Goal: Task Accomplishment & Management: Use online tool/utility

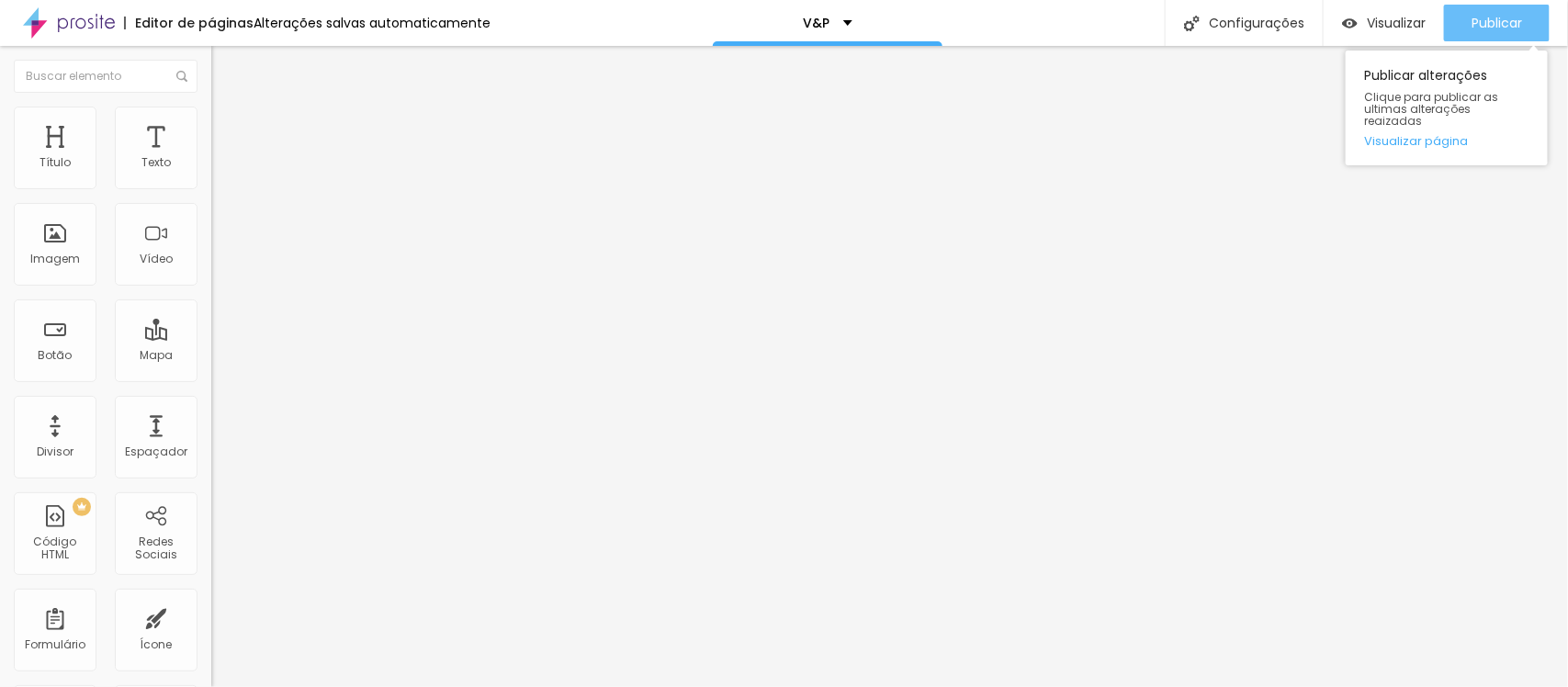
click at [1491, 19] on span "Publicar" at bounding box center [1497, 22] width 51 height 15
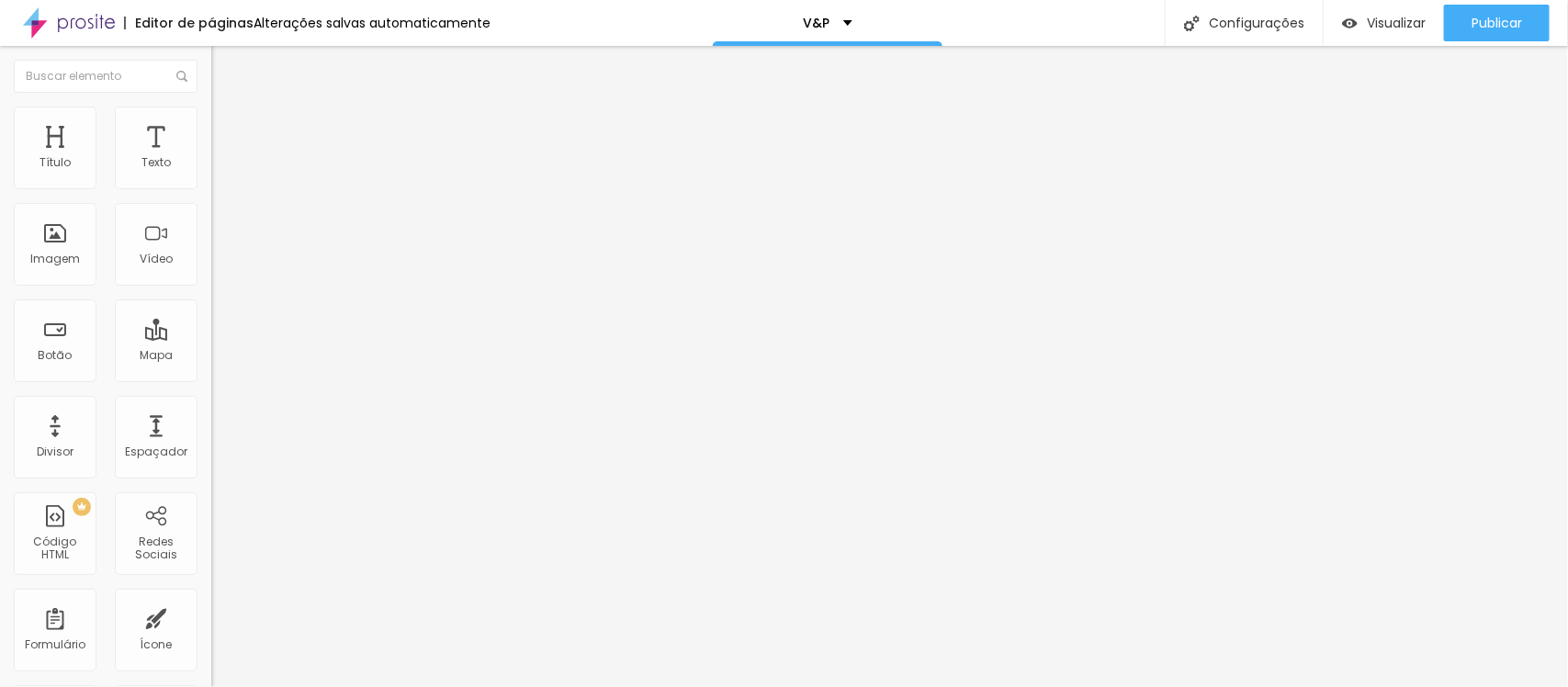
click at [211, 185] on img at bounding box center [216, 190] width 11 height 11
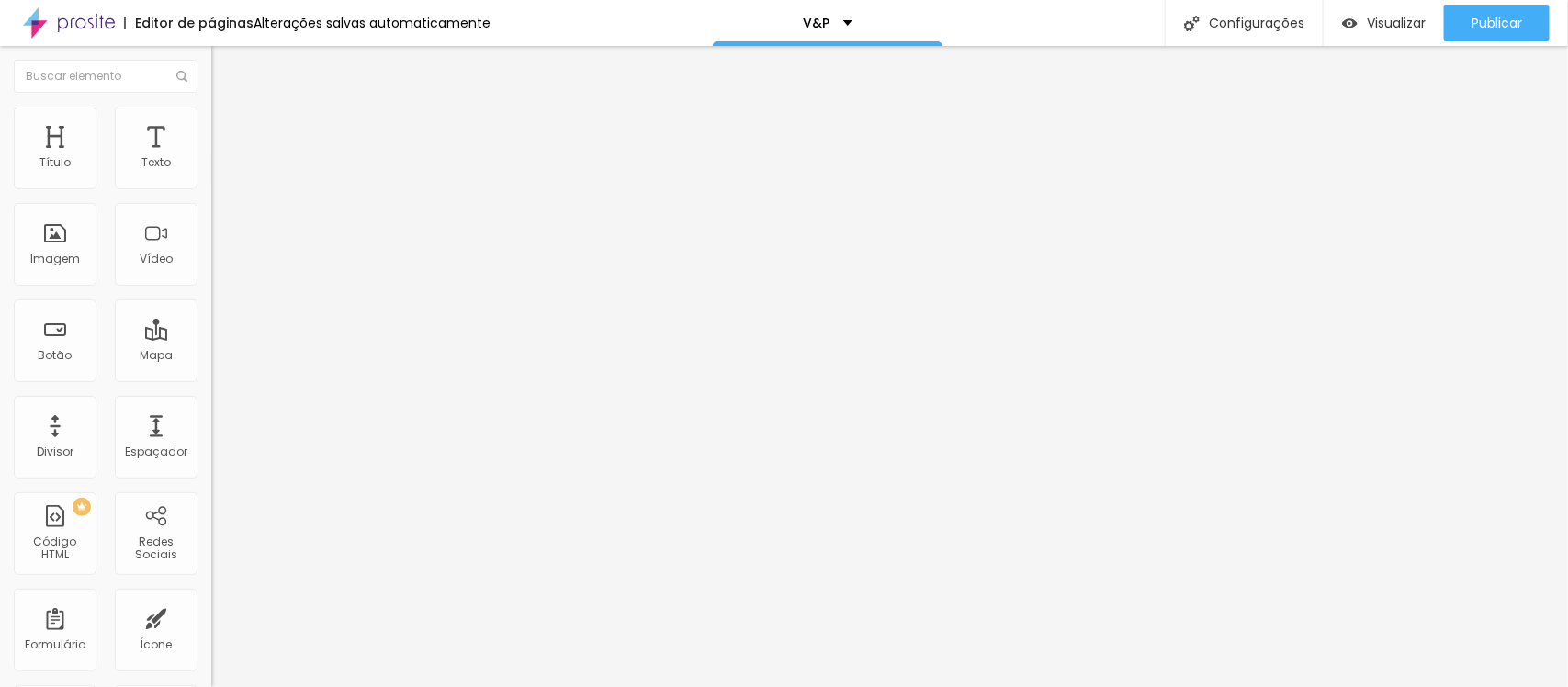
type input "sim quero e vou mandar as fotos"
drag, startPoint x: 741, startPoint y: 524, endPoint x: 549, endPoint y: 524, distance: 192.0
paste input "text"
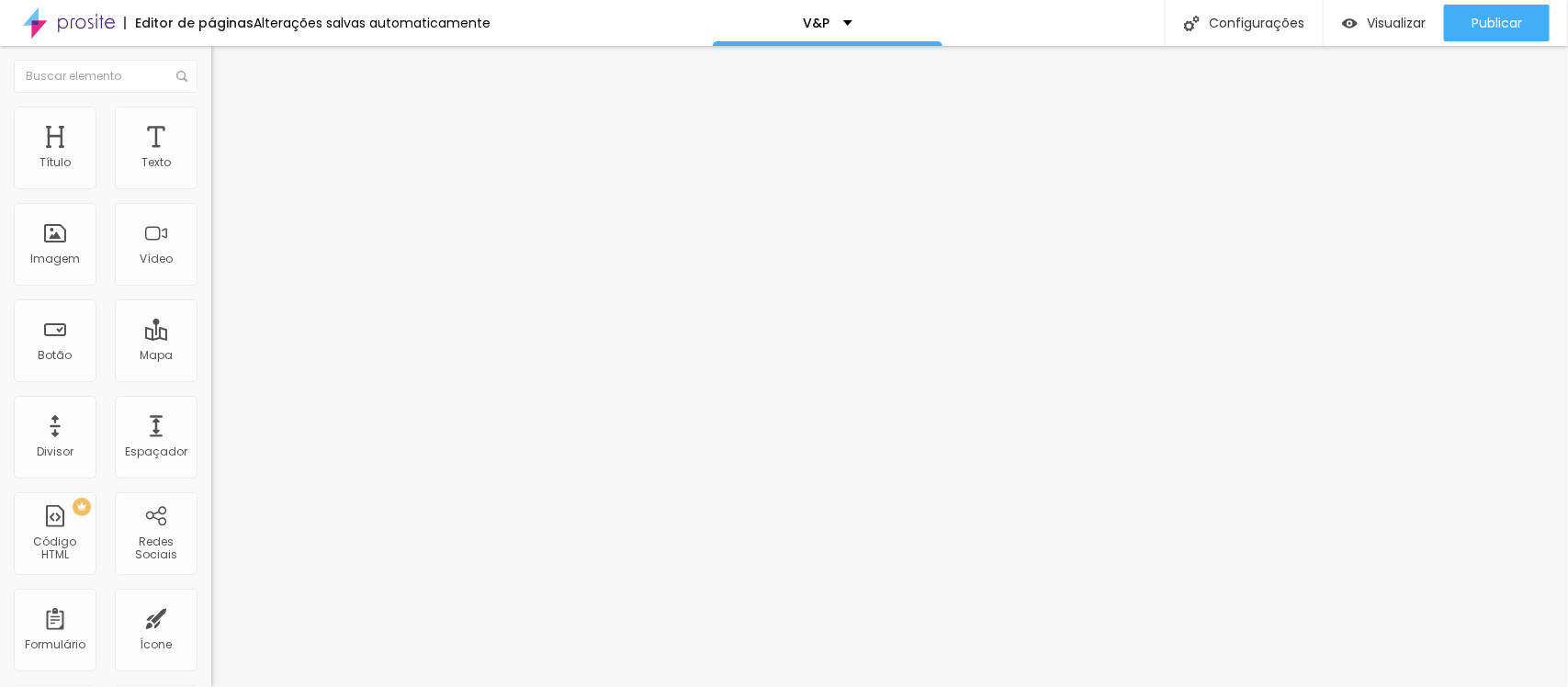
type input "Sim quero e vou mandar as fotos"
drag, startPoint x: 577, startPoint y: 397, endPoint x: 416, endPoint y: 415, distance: 162.0
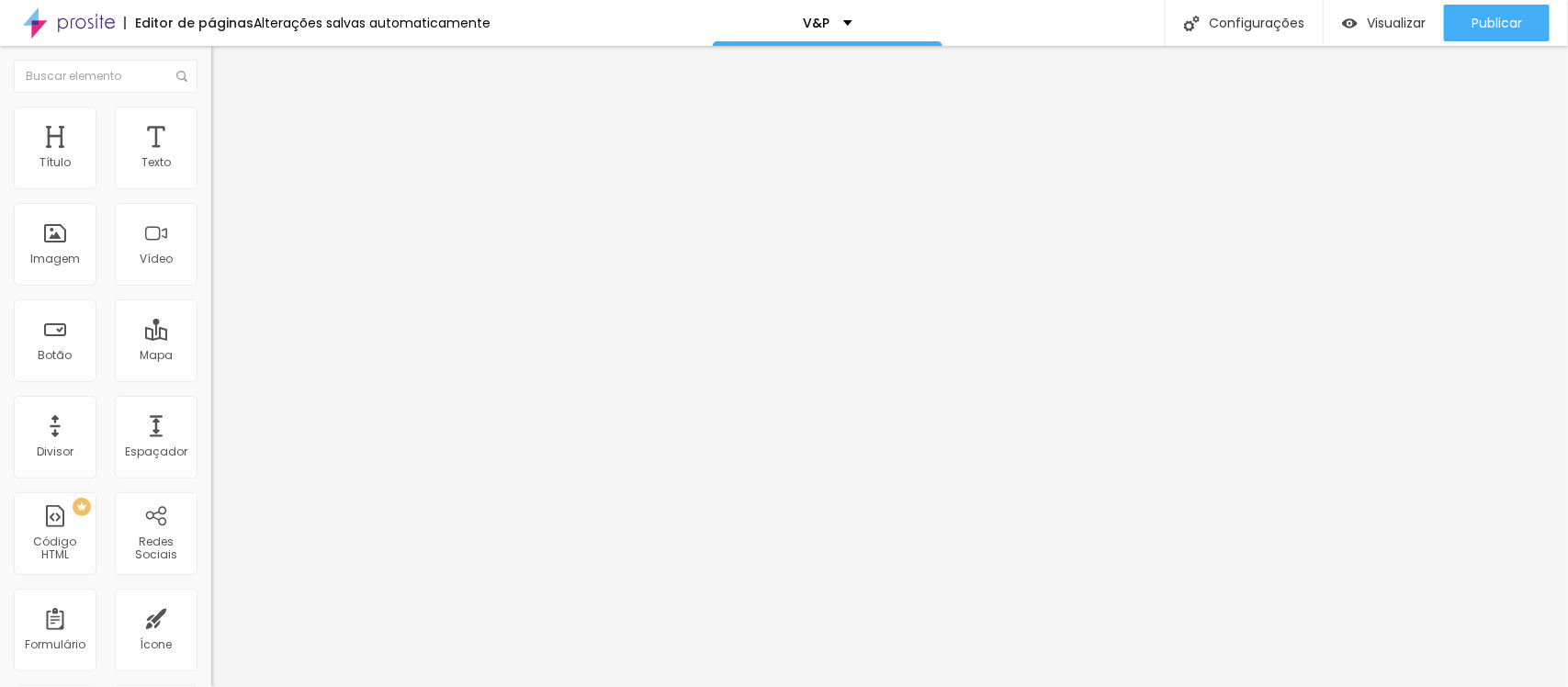
type input "Rospectiva;"
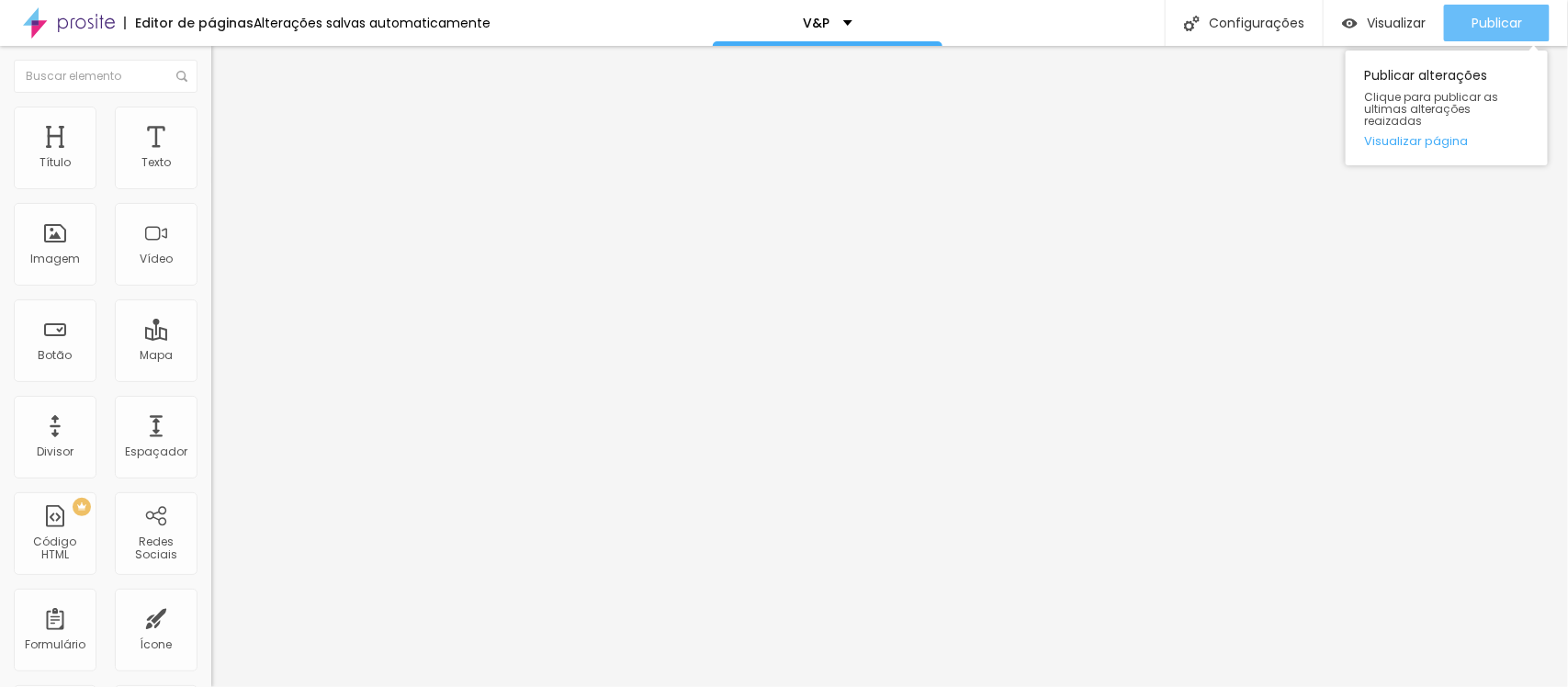
click at [1479, 21] on span "Publicar" at bounding box center [1497, 22] width 51 height 15
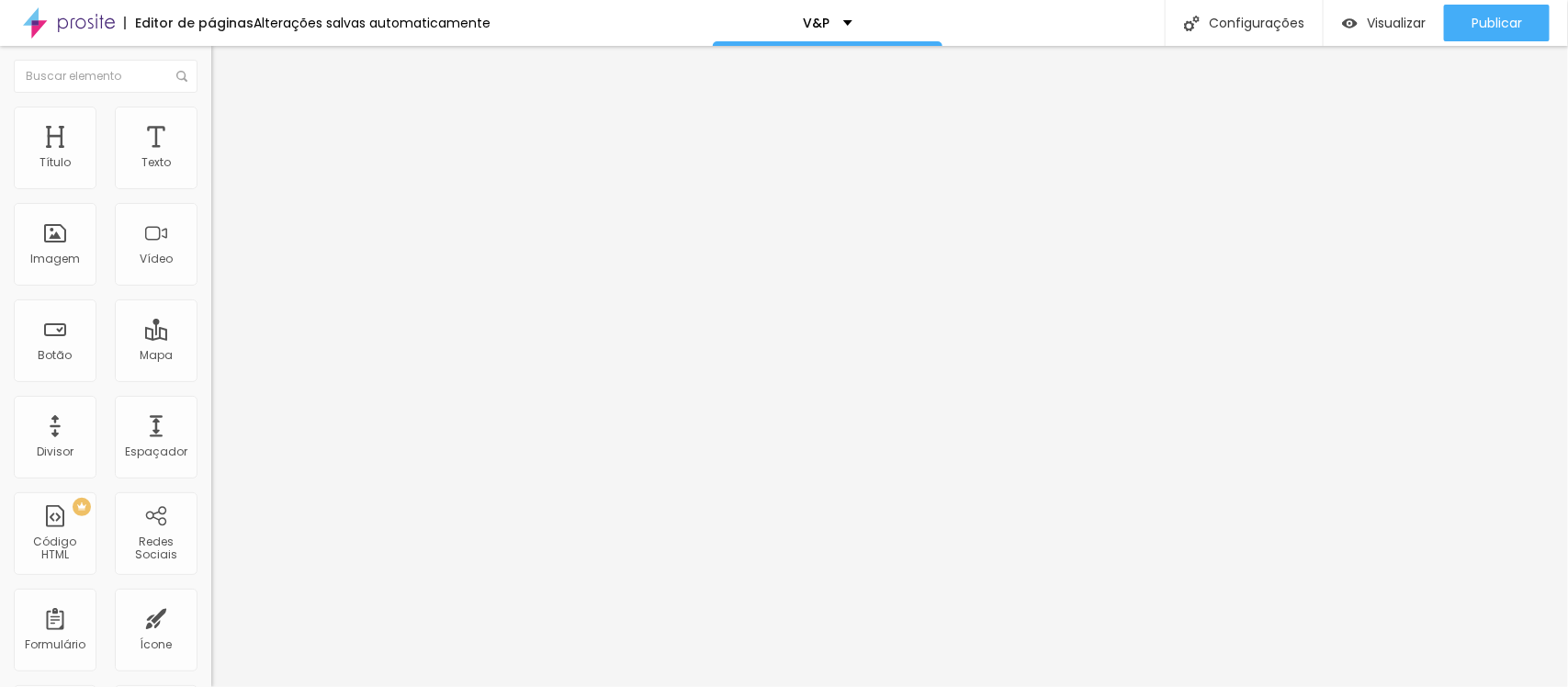
click at [211, 185] on img at bounding box center [216, 190] width 11 height 11
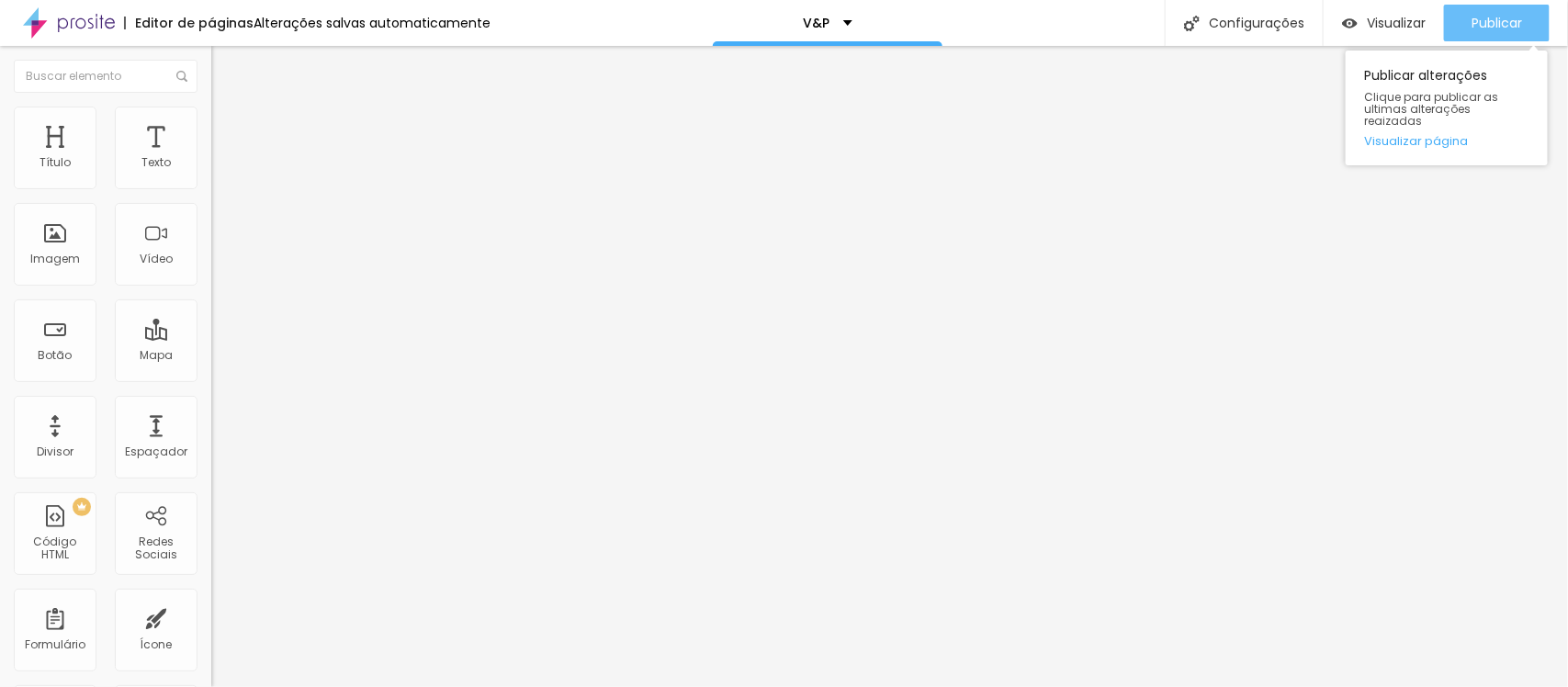
click at [1503, 21] on span "Publicar" at bounding box center [1497, 22] width 51 height 15
click at [1477, 29] on span "Publicar" at bounding box center [1497, 22] width 51 height 15
click at [1464, 33] on button "Publicar" at bounding box center [1497, 23] width 105 height 37
click at [1475, 27] on span "Publicar" at bounding box center [1497, 22] width 51 height 15
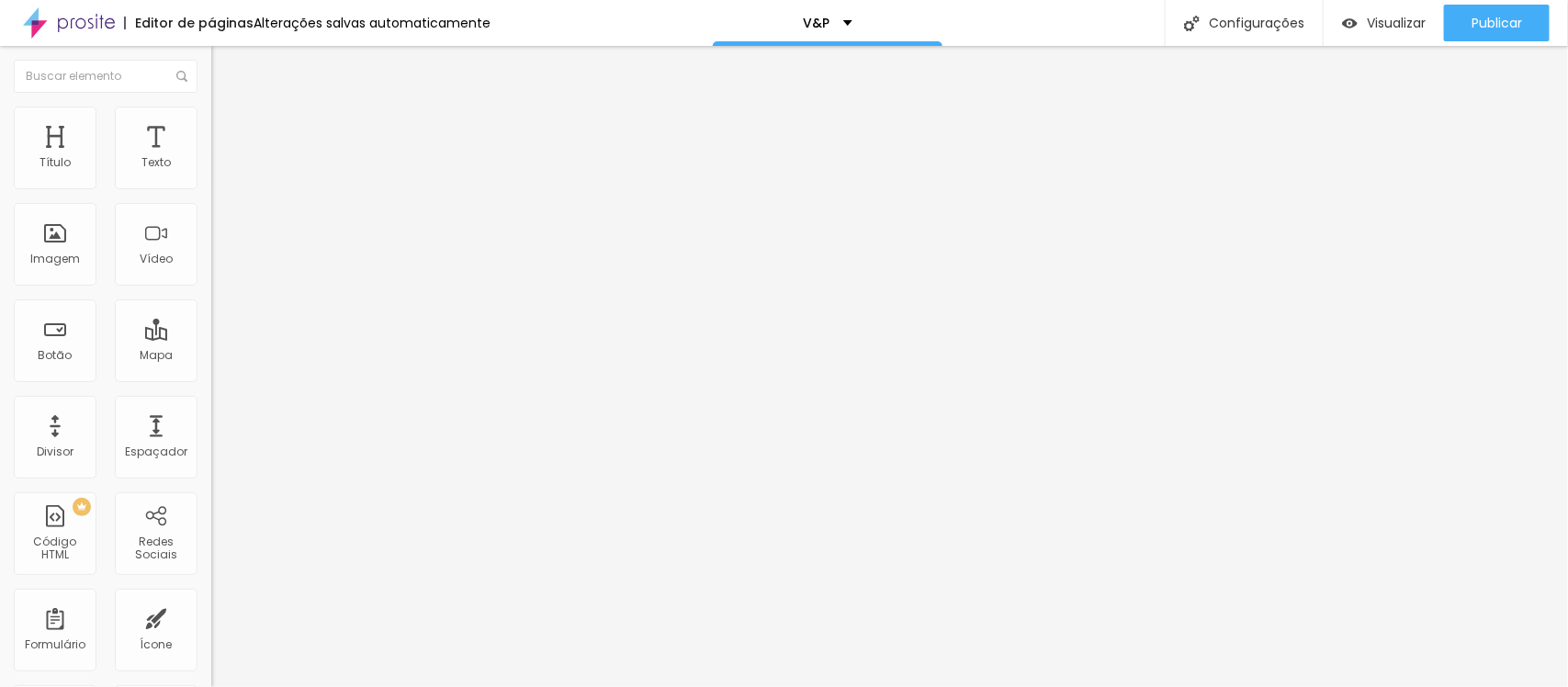
click at [211, 191] on img at bounding box center [216, 186] width 11 height 11
click at [211, 193] on img at bounding box center [216, 186] width 11 height 11
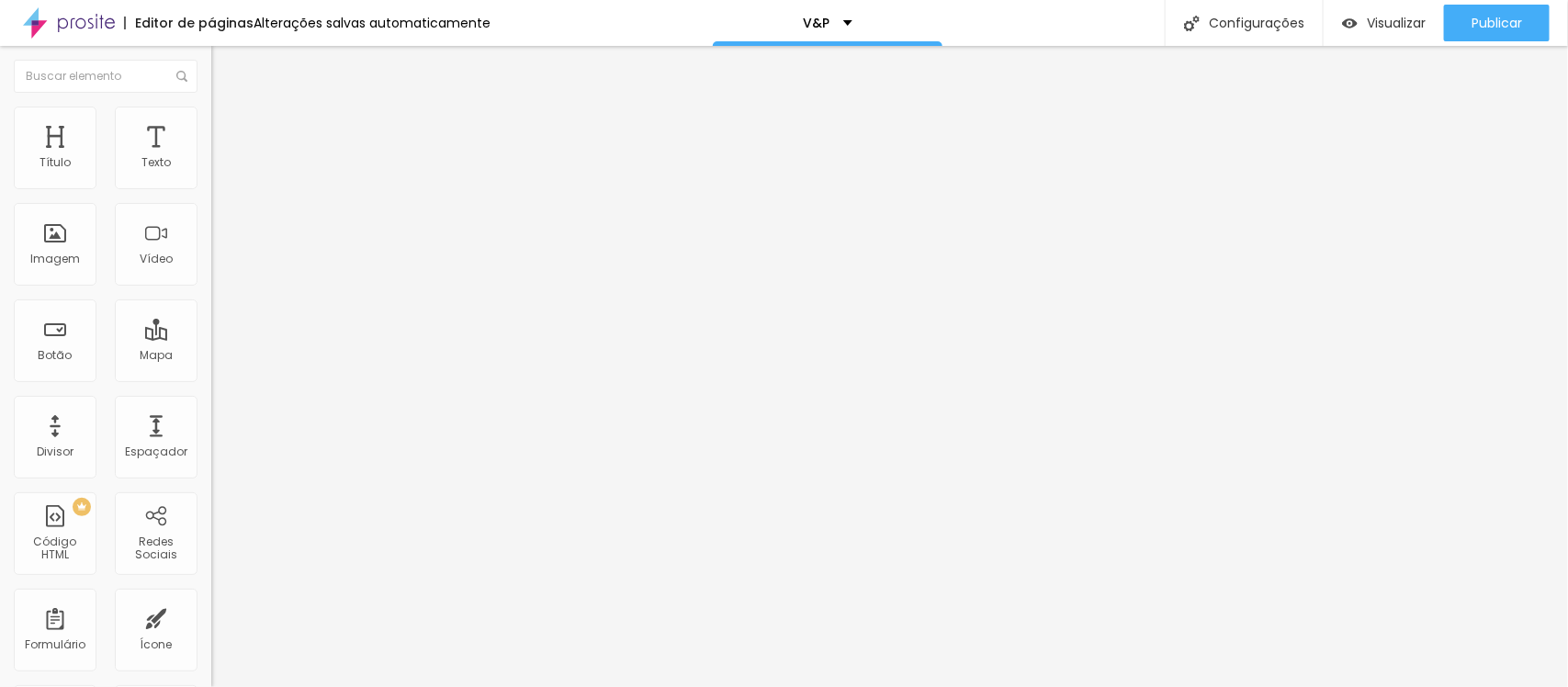
drag, startPoint x: 719, startPoint y: 148, endPoint x: 727, endPoint y: 151, distance: 8.5
type input "R$ 1.750,00"
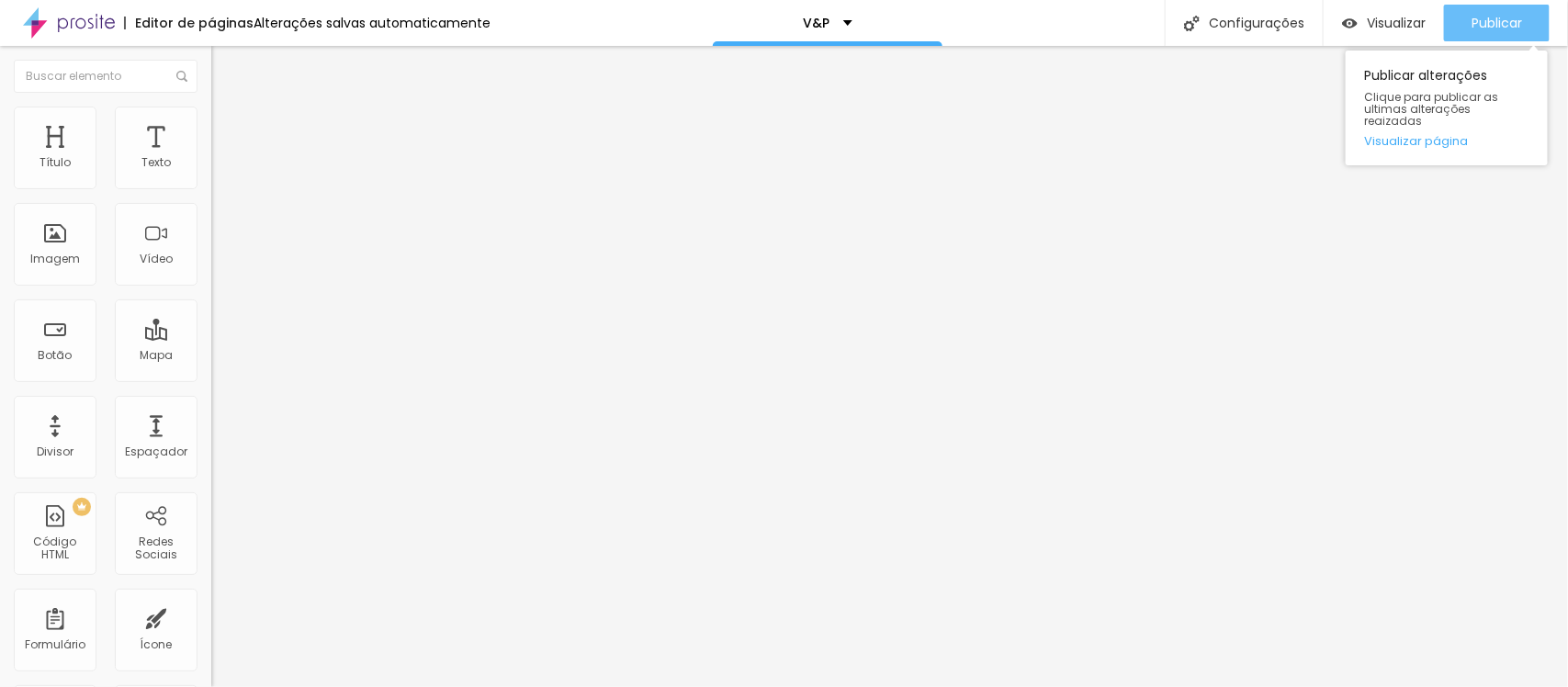
click at [1485, 32] on div "Publicar" at bounding box center [1497, 23] width 51 height 37
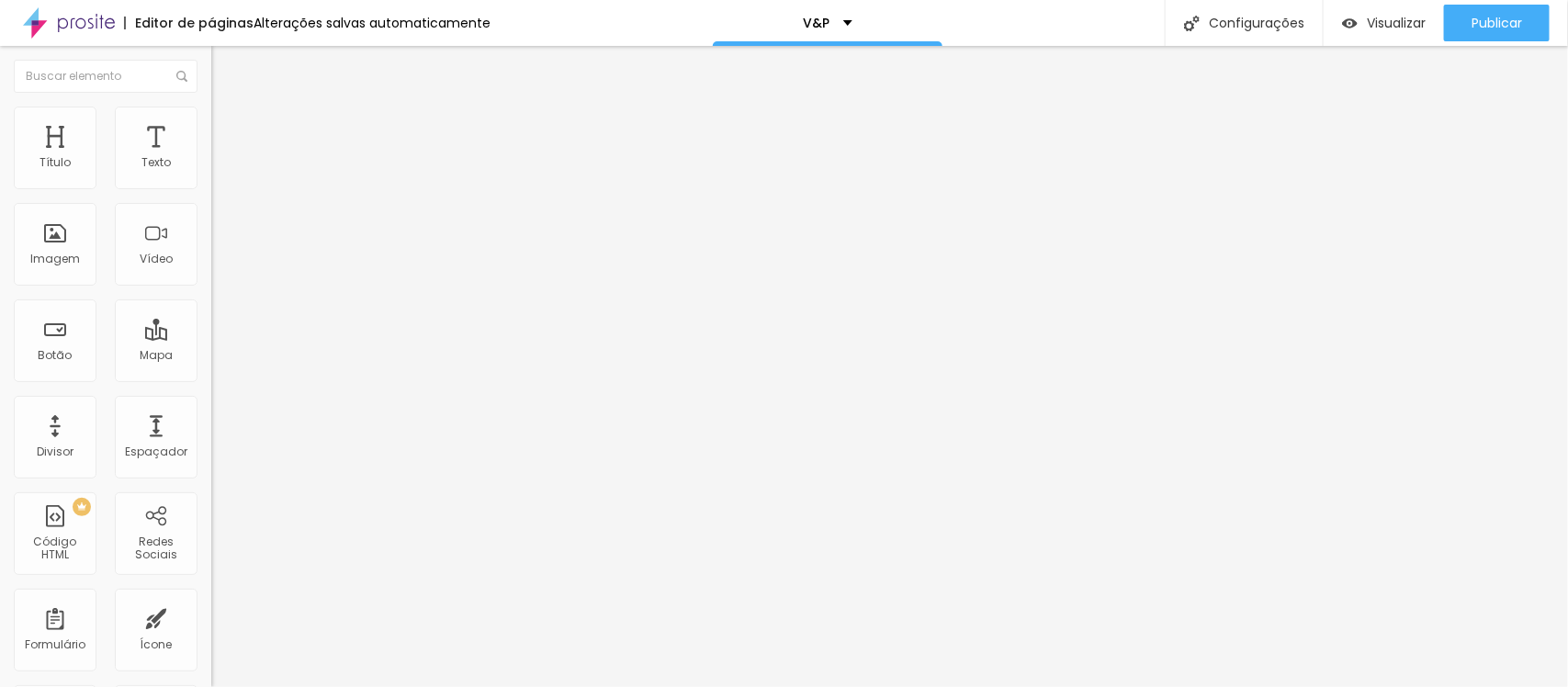
click at [211, 152] on span "Botão de pagamento" at bounding box center [272, 144] width 123 height 16
click at [211, 193] on img at bounding box center [216, 186] width 11 height 11
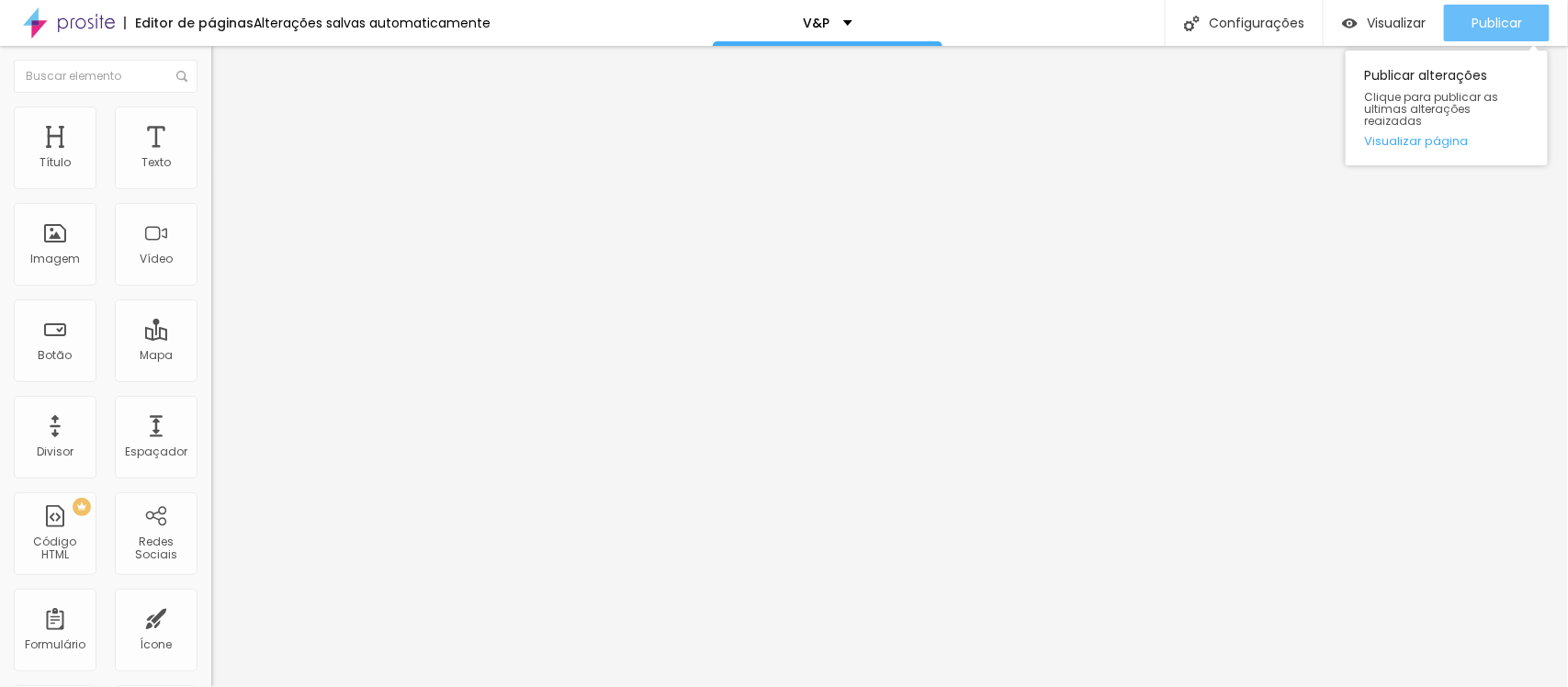
click at [1458, 25] on button "Publicar" at bounding box center [1497, 23] width 105 height 37
click at [1487, 16] on span "Publicar" at bounding box center [1497, 22] width 51 height 15
